Goal: Task Accomplishment & Management: Manage account settings

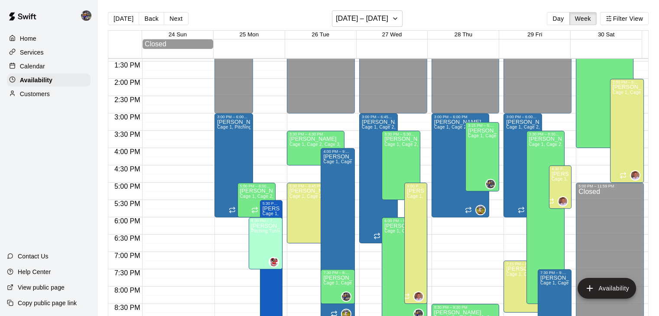
scroll to position [467, 0]
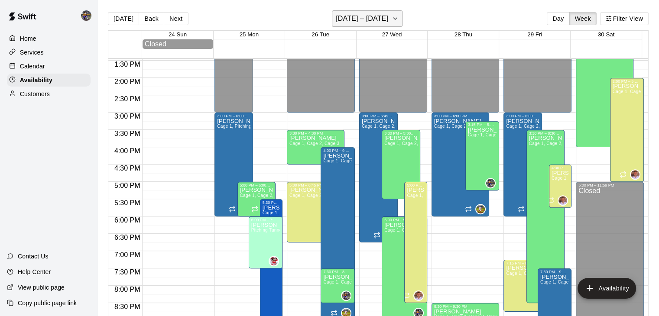
click at [356, 21] on h6 "[DATE] – [DATE]" at bounding box center [362, 19] width 52 height 12
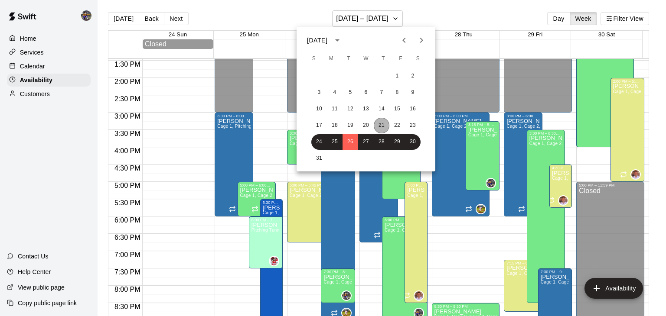
click at [383, 124] on button "21" at bounding box center [382, 126] width 16 height 16
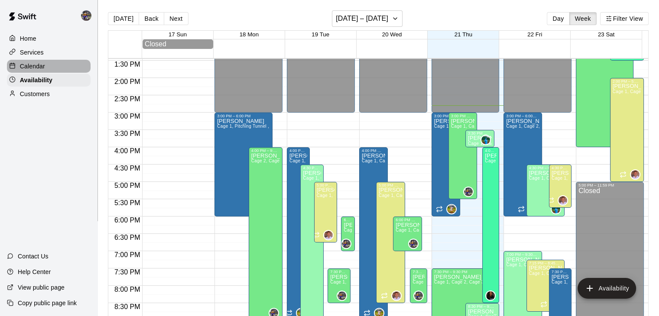
click at [26, 66] on p "Calendar" at bounding box center [32, 66] width 25 height 9
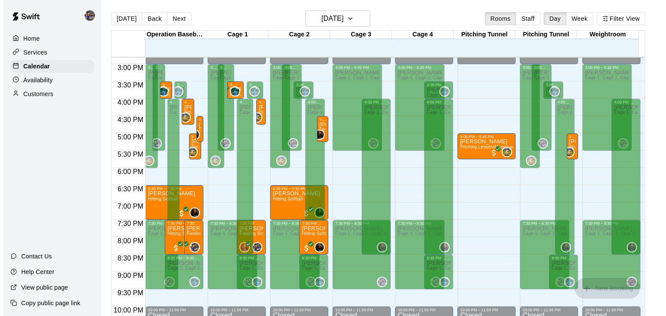
scroll to position [513, 0]
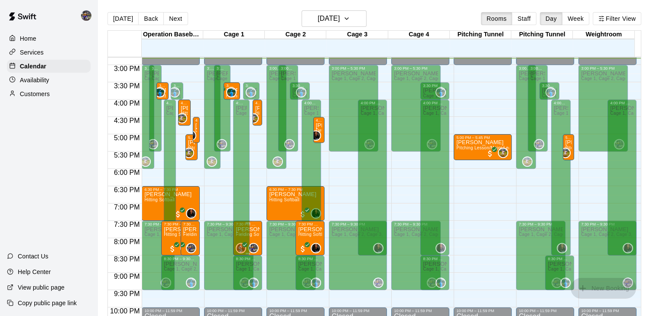
click at [252, 230] on p "Tucker Hawkins" at bounding box center [248, 230] width 24 height 0
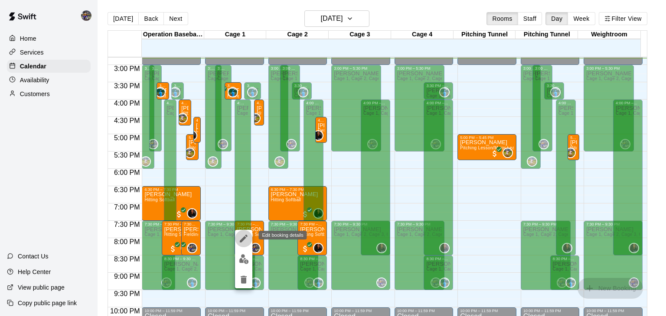
click at [236, 241] on button "edit" at bounding box center [243, 238] width 17 height 17
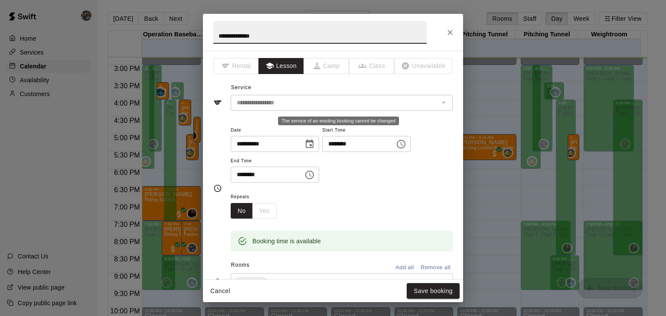
click at [437, 104] on div "The service of an existing booking cannot be changed" at bounding box center [442, 103] width 11 height 12
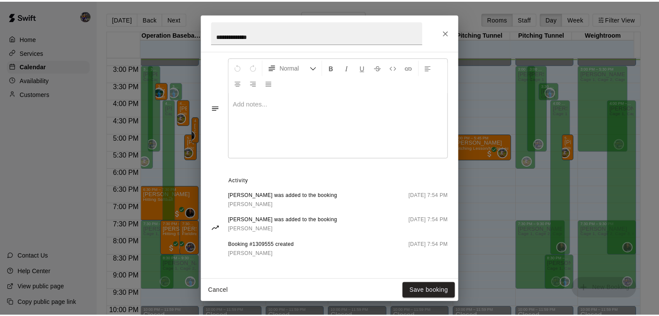
scroll to position [261, 0]
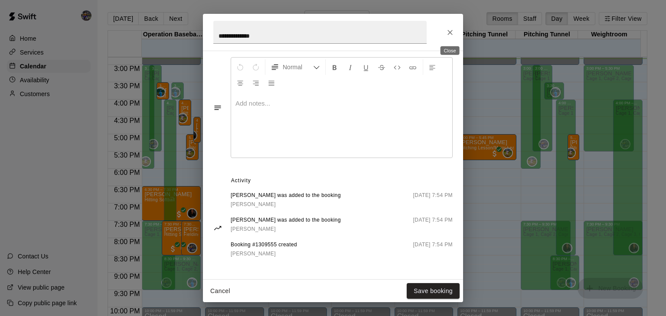
click at [448, 35] on icon "Close" at bounding box center [450, 32] width 9 height 9
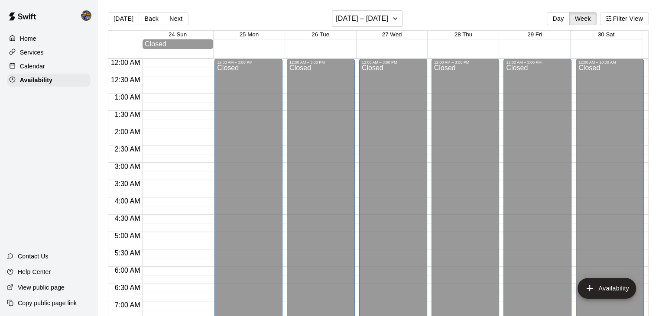
scroll to position [555, 0]
